Goal: Find specific page/section

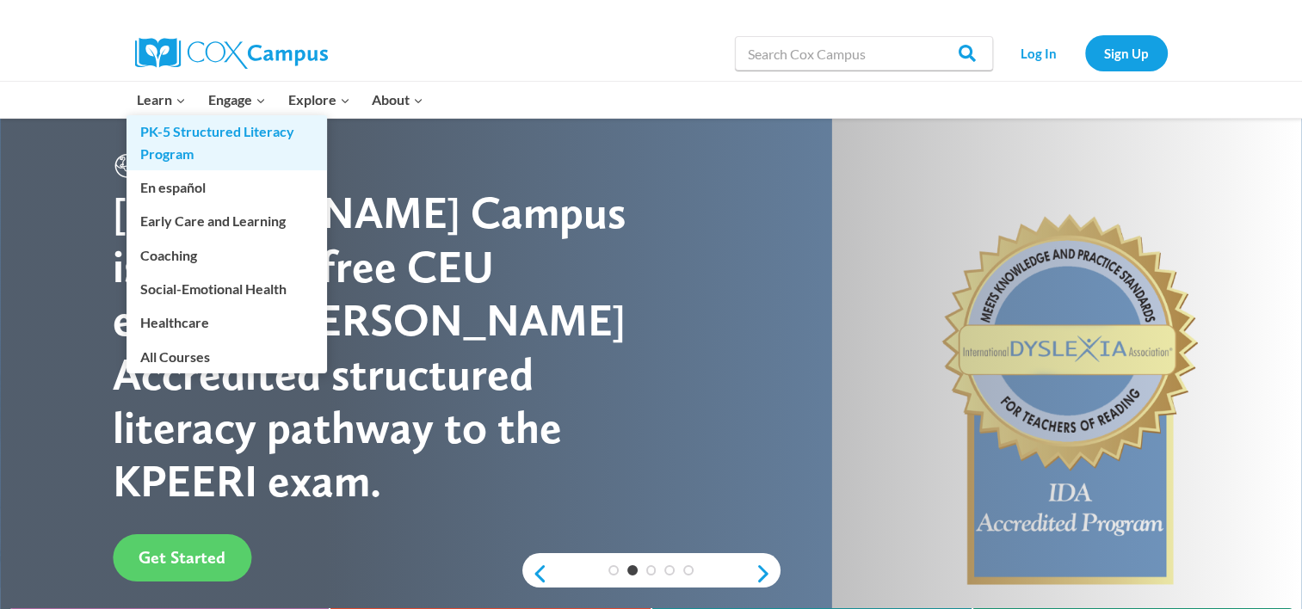
click at [167, 134] on link "PK-5 Structured Literacy Program" at bounding box center [226, 142] width 200 height 55
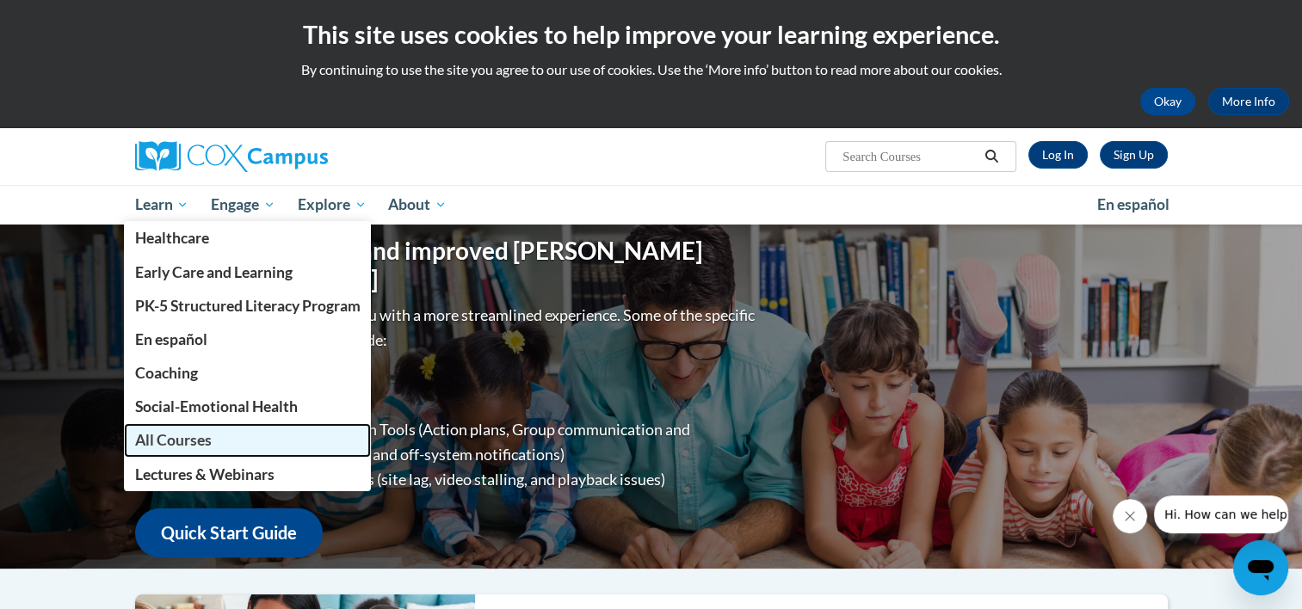
click at [161, 433] on span "All Courses" at bounding box center [172, 440] width 77 height 18
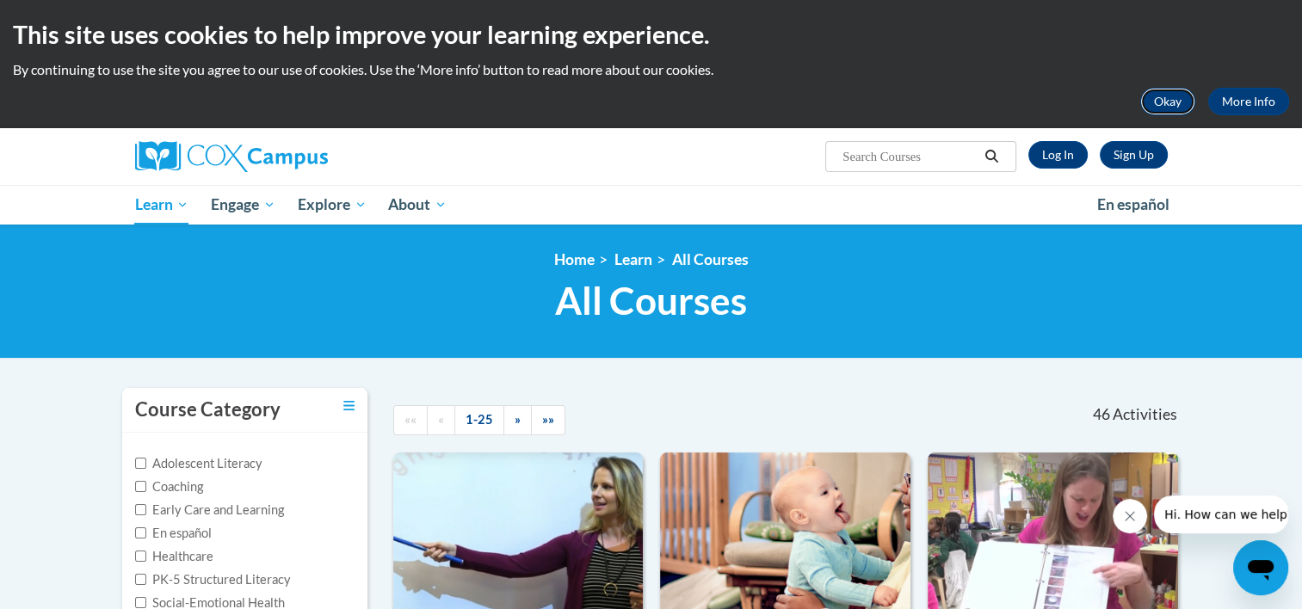
click at [1180, 103] on button "Okay" at bounding box center [1167, 102] width 55 height 28
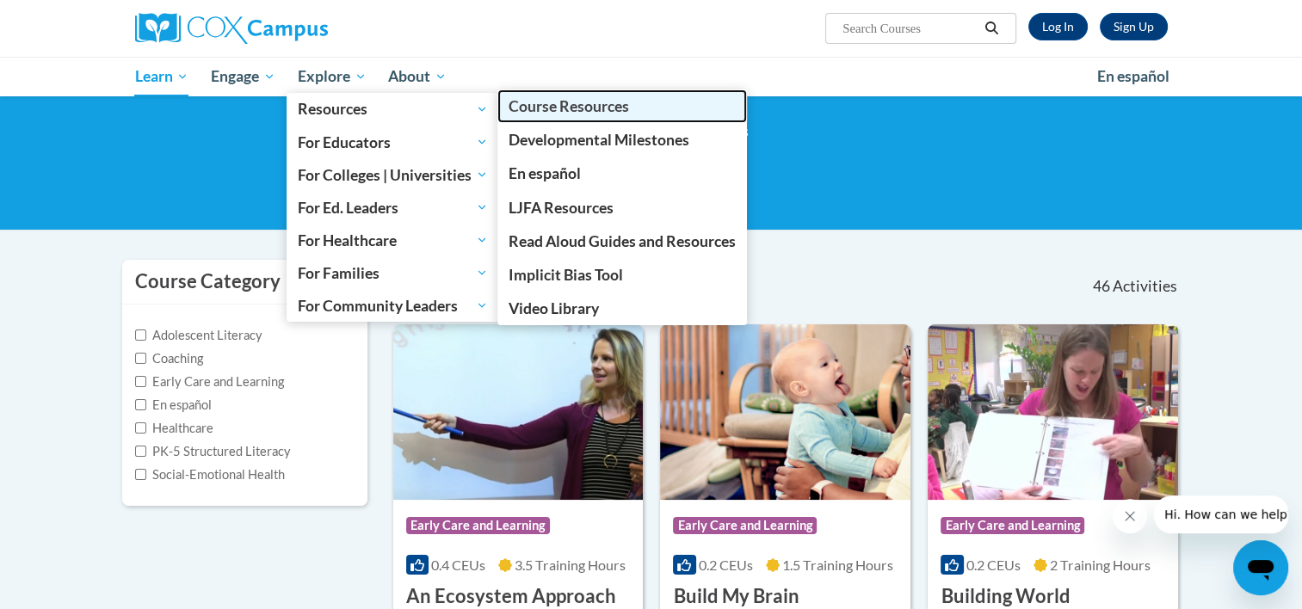
click at [534, 104] on span "Course Resources" at bounding box center [568, 106] width 120 height 18
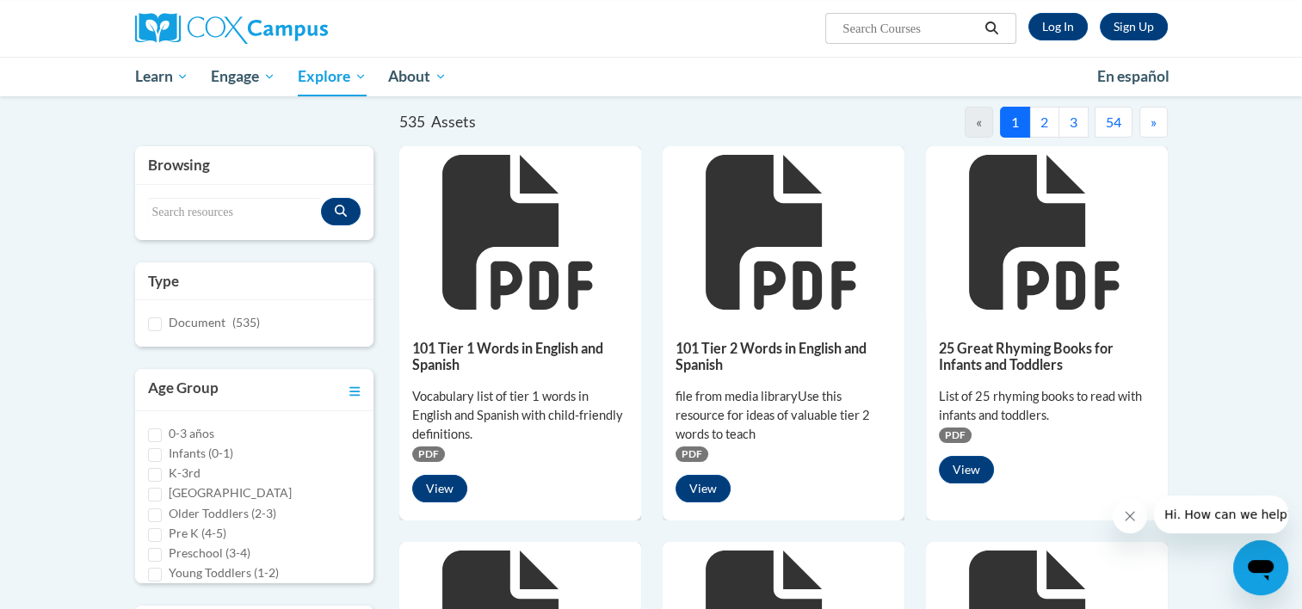
scroll to position [225, 0]
